Goal: Transaction & Acquisition: Purchase product/service

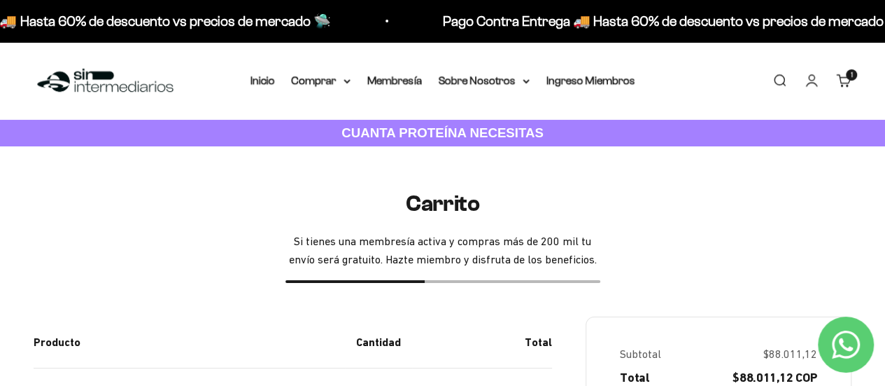
click at [812, 82] on link "Cuenta" at bounding box center [811, 80] width 15 height 15
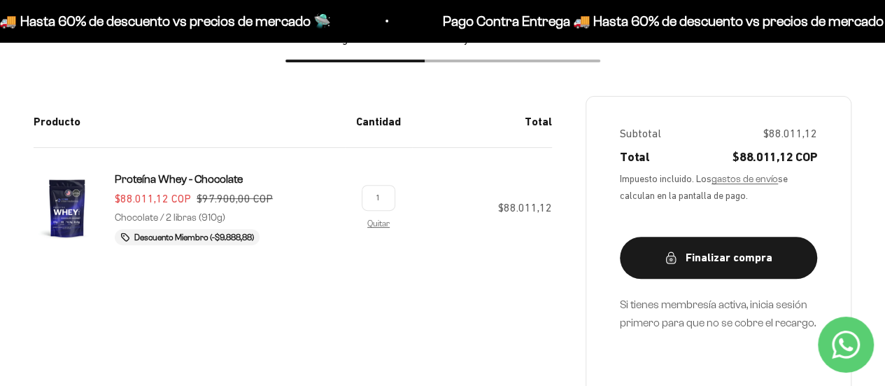
scroll to position [223, 0]
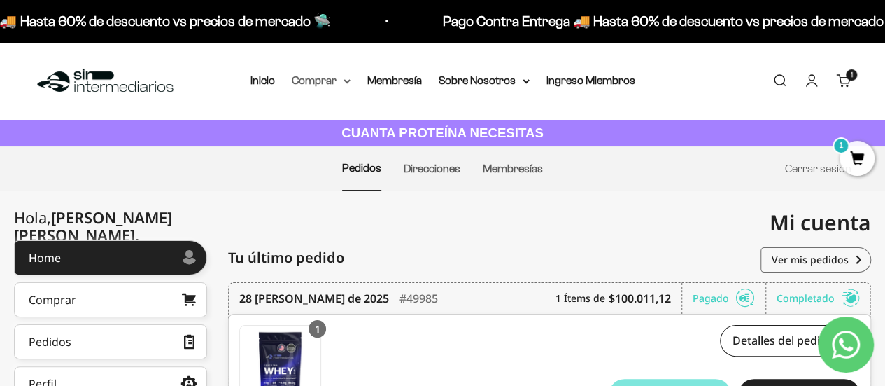
click at [330, 79] on summary "Comprar" at bounding box center [321, 80] width 59 height 18
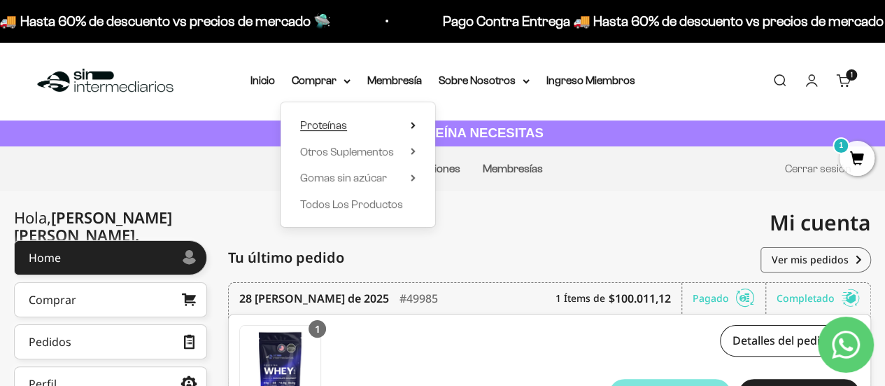
click at [344, 125] on span "Proteínas" at bounding box center [323, 125] width 47 height 12
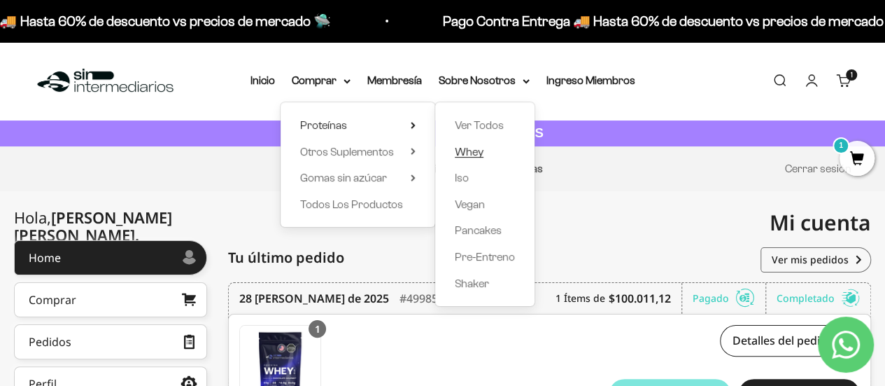
click at [470, 159] on span "Whey" at bounding box center [469, 152] width 29 height 18
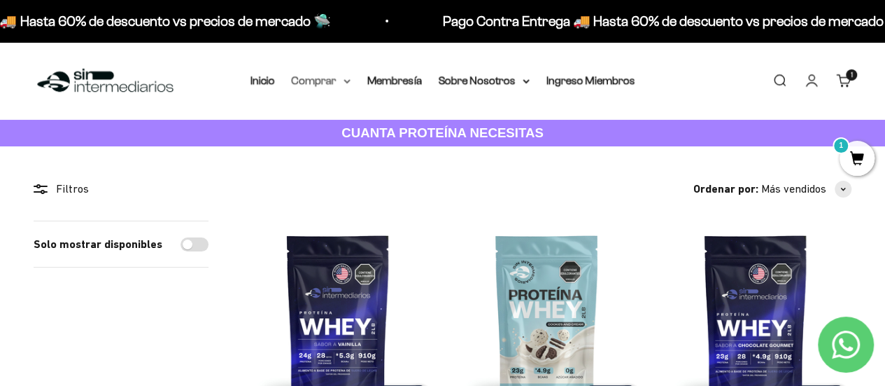
click at [340, 80] on summary "Comprar" at bounding box center [321, 80] width 59 height 18
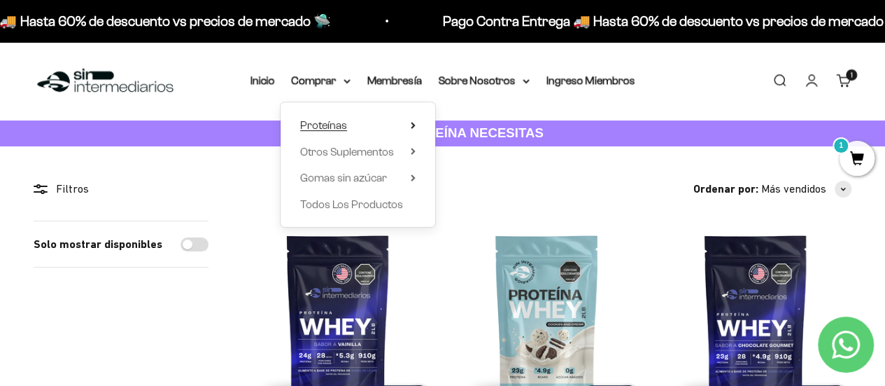
click at [335, 127] on span "Proteínas" at bounding box center [323, 125] width 47 height 12
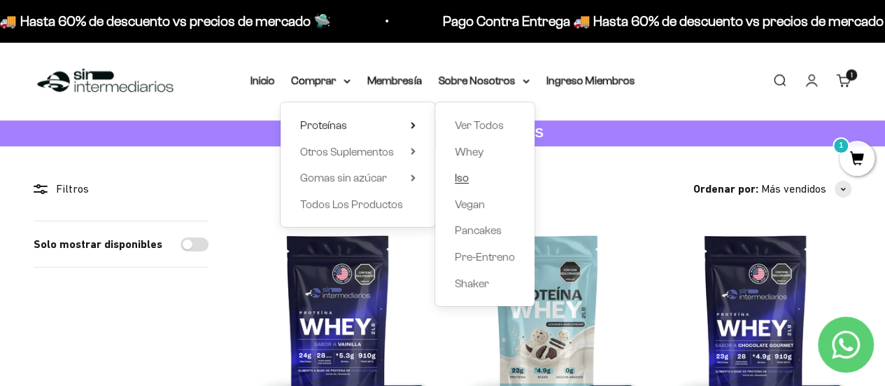
click at [471, 178] on link "Iso" at bounding box center [485, 178] width 60 height 18
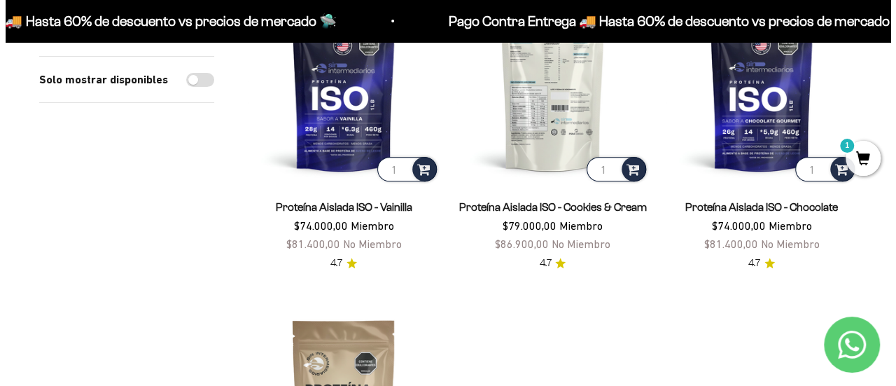
scroll to position [164, 0]
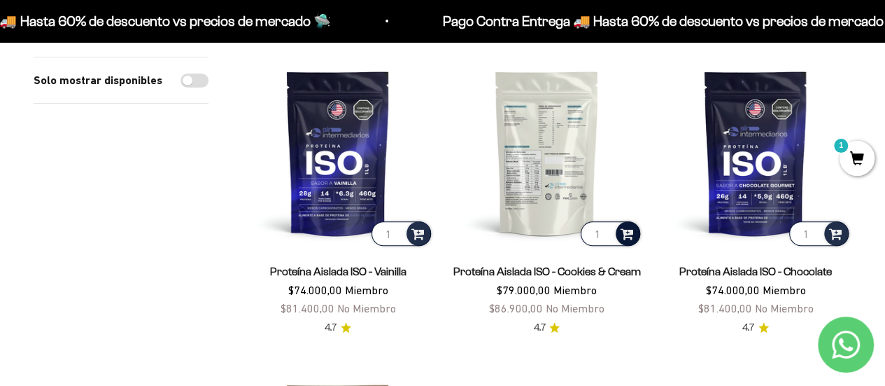
click at [626, 232] on span at bounding box center [627, 233] width 13 height 16
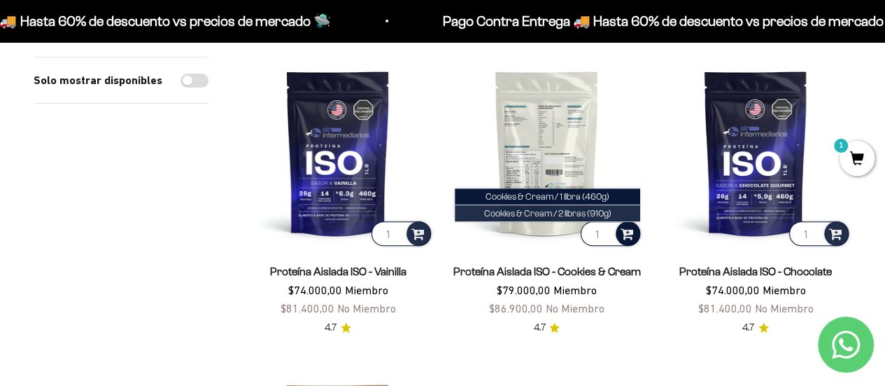
click at [596, 216] on span "Cookies & Cream / 2 libras (910g)" at bounding box center [547, 213] width 127 height 10
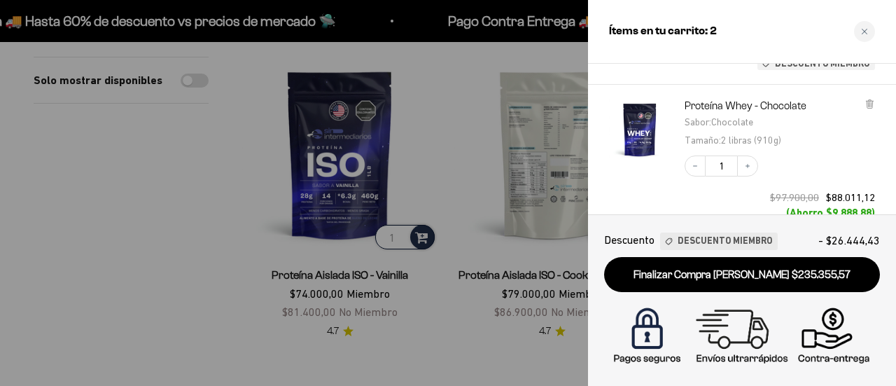
scroll to position [209, 0]
click at [872, 103] on icon at bounding box center [869, 102] width 6 height 7
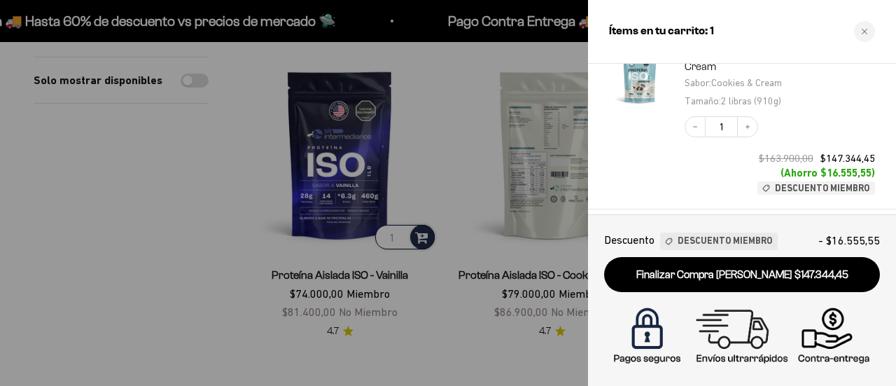
scroll to position [103, 0]
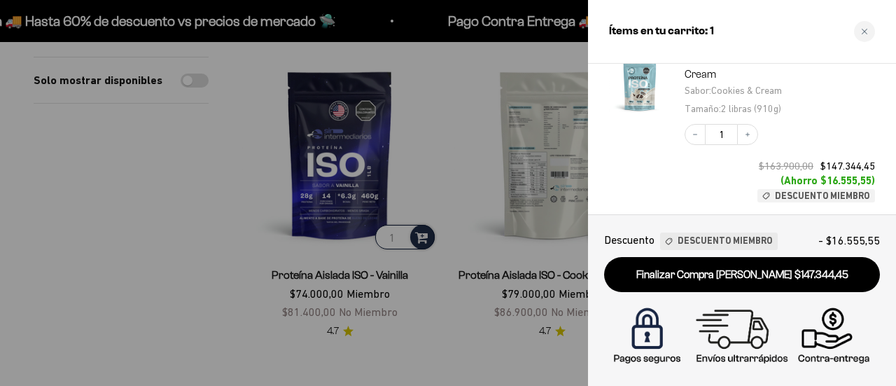
click at [491, 332] on div at bounding box center [448, 193] width 896 height 386
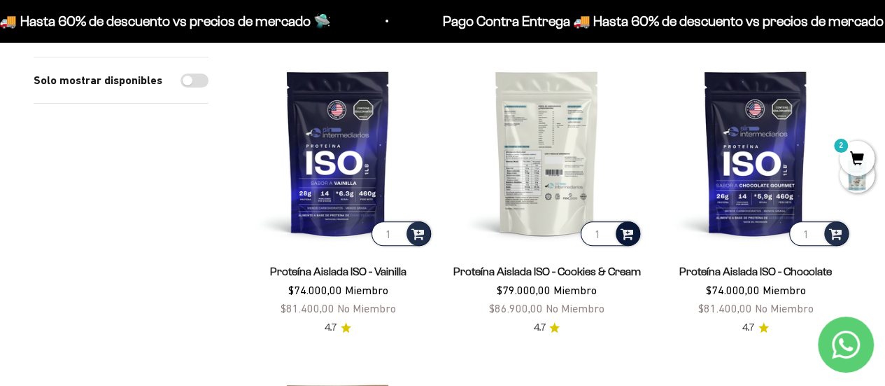
click at [853, 156] on span "2" at bounding box center [857, 158] width 35 height 35
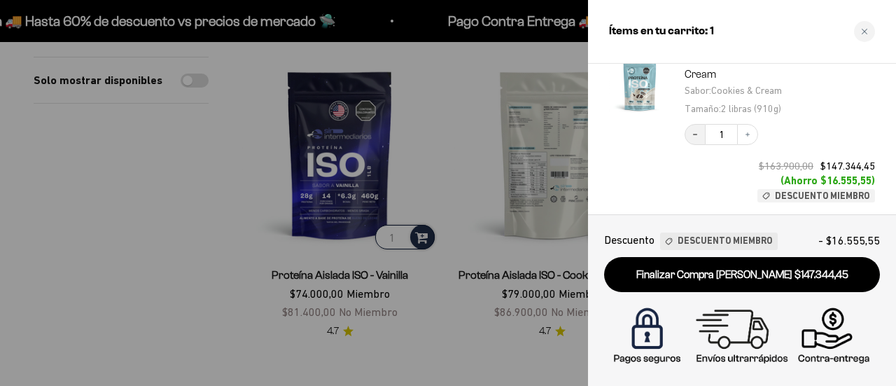
click at [695, 134] on icon "Decrease quantity" at bounding box center [695, 134] width 8 height 8
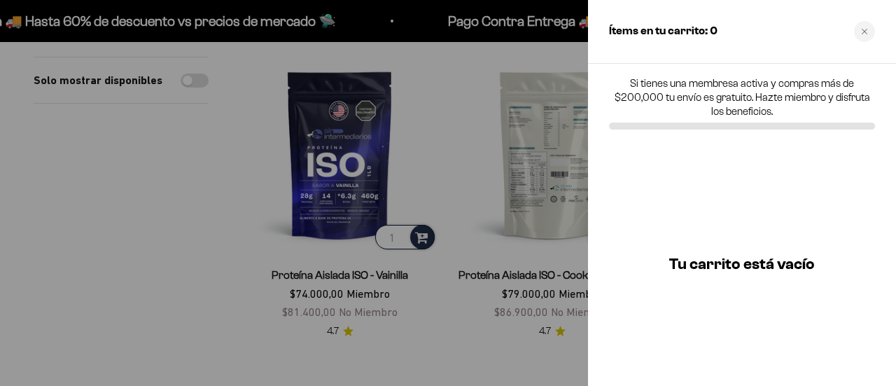
click at [487, 197] on div at bounding box center [448, 193] width 896 height 386
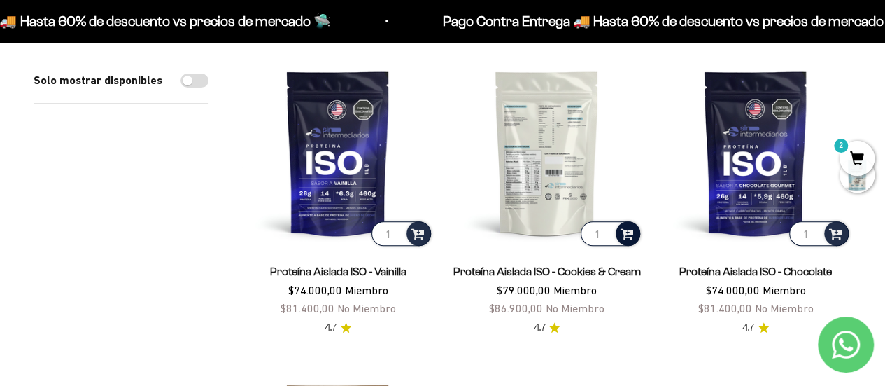
click at [624, 239] on span at bounding box center [627, 233] width 13 height 16
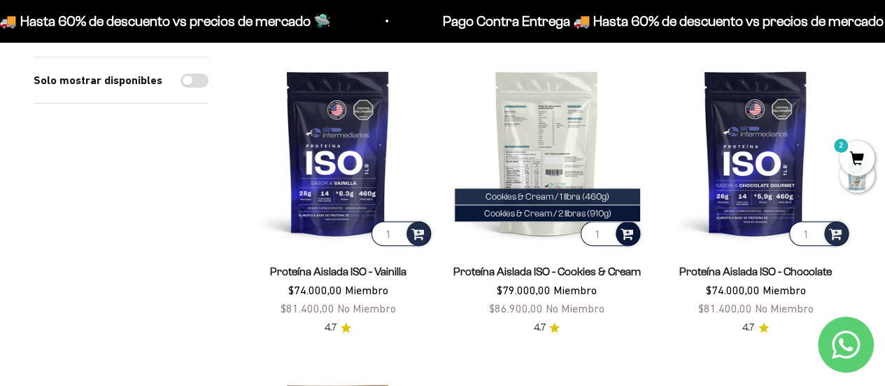
click at [583, 198] on span "Cookies & Cream / 1 libra (460g)" at bounding box center [548, 196] width 124 height 10
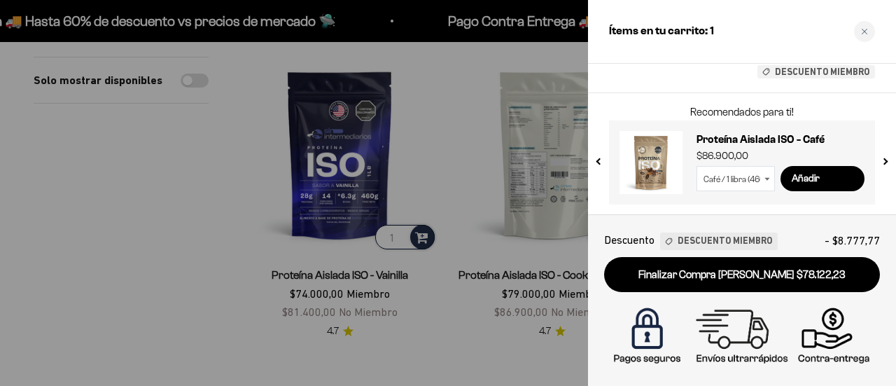
scroll to position [227, 0]
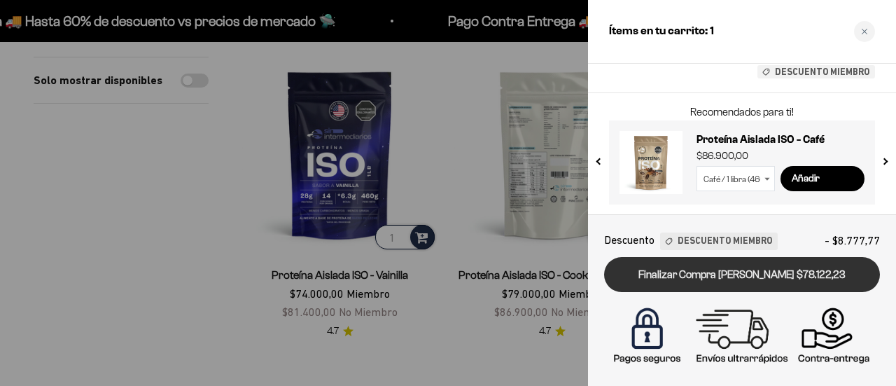
click at [728, 274] on link "Finalizar Compra [PERSON_NAME] $78.122,23" at bounding box center [742, 275] width 276 height 36
